Goal: Navigation & Orientation: Find specific page/section

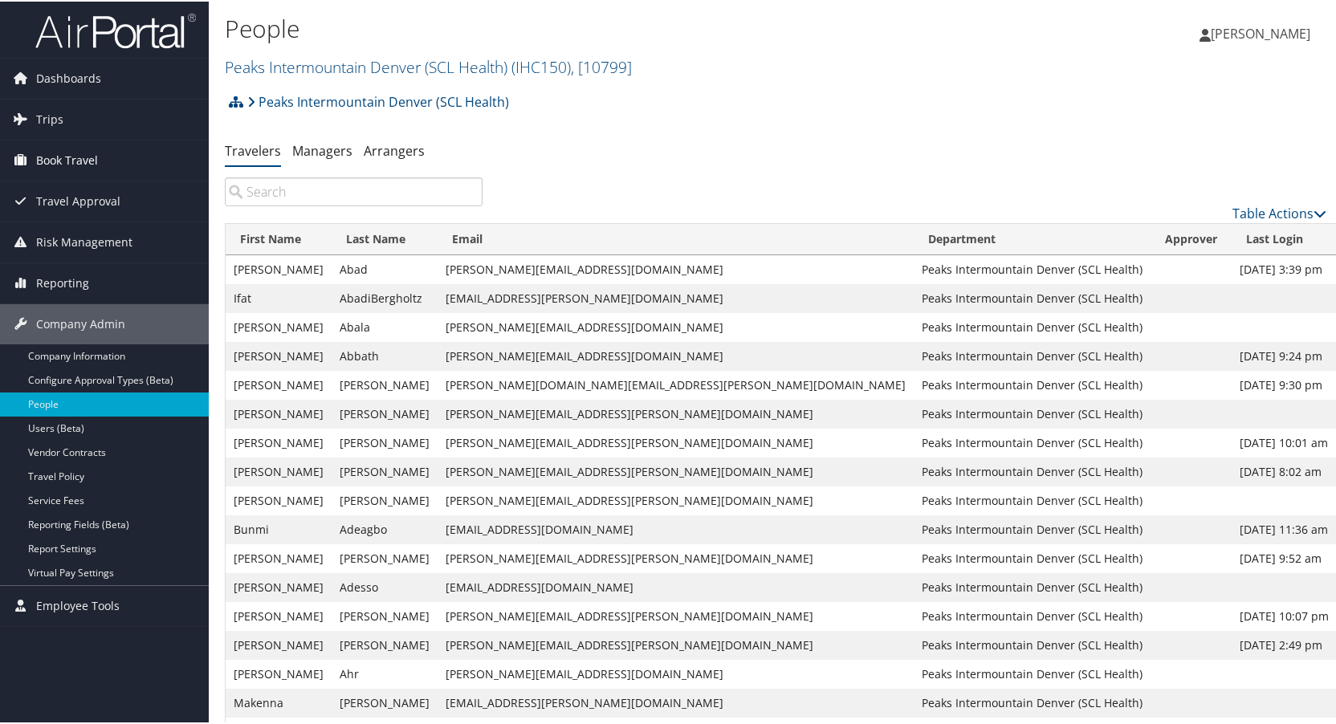
click at [63, 152] on span "Book Travel" at bounding box center [67, 159] width 62 height 40
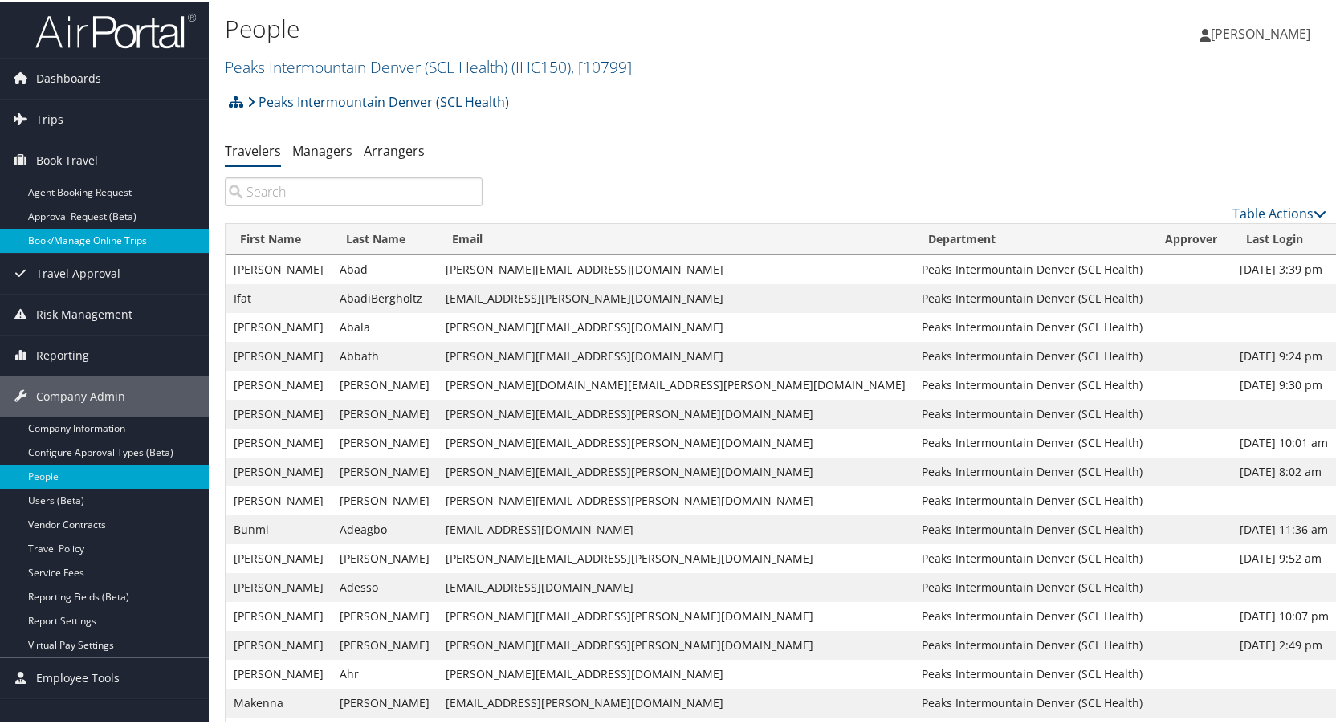
click at [62, 235] on link "Book/Manage Online Trips" at bounding box center [104, 239] width 209 height 24
